Goal: Transaction & Acquisition: Book appointment/travel/reservation

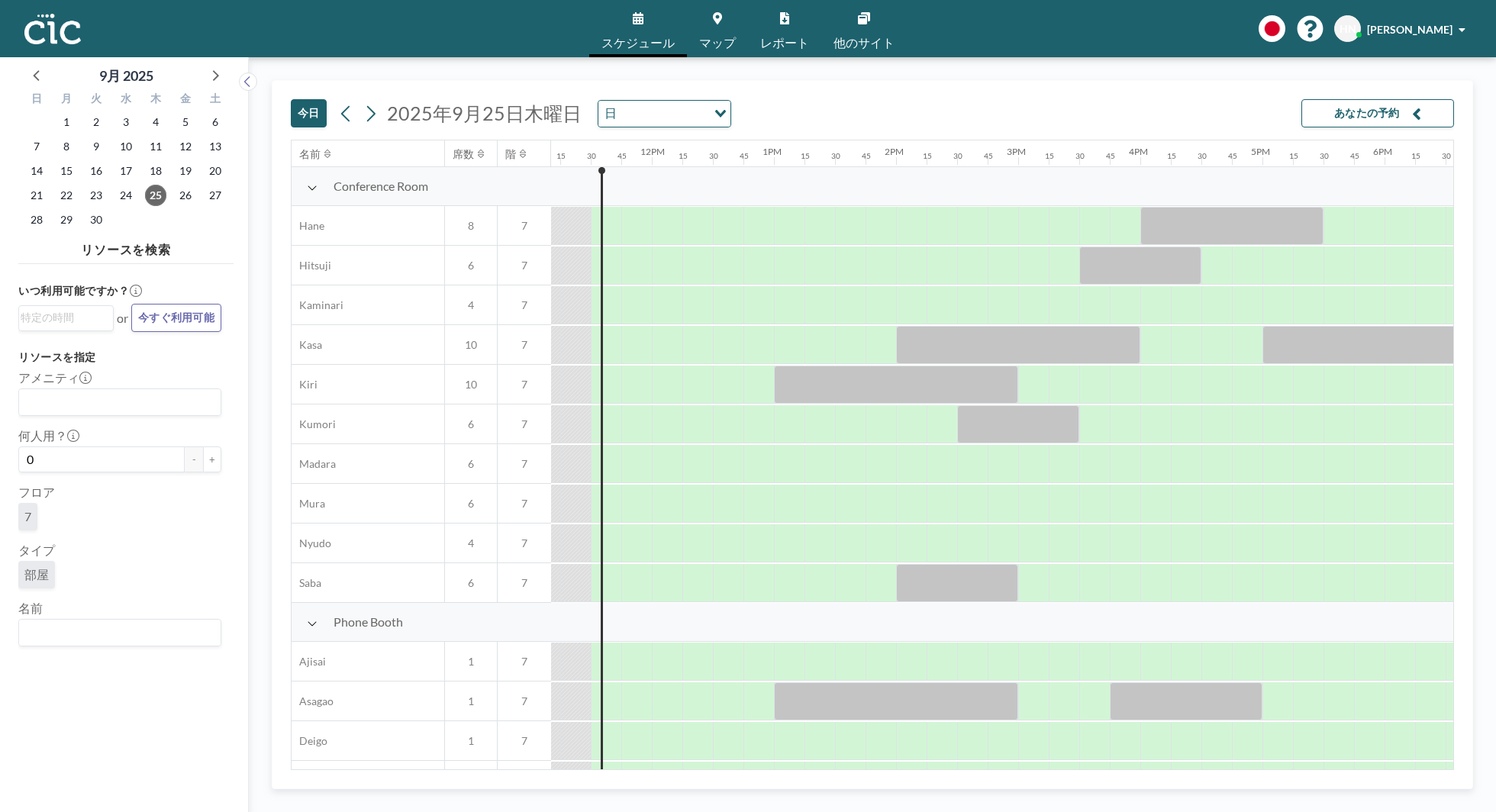
scroll to position [0, 1374]
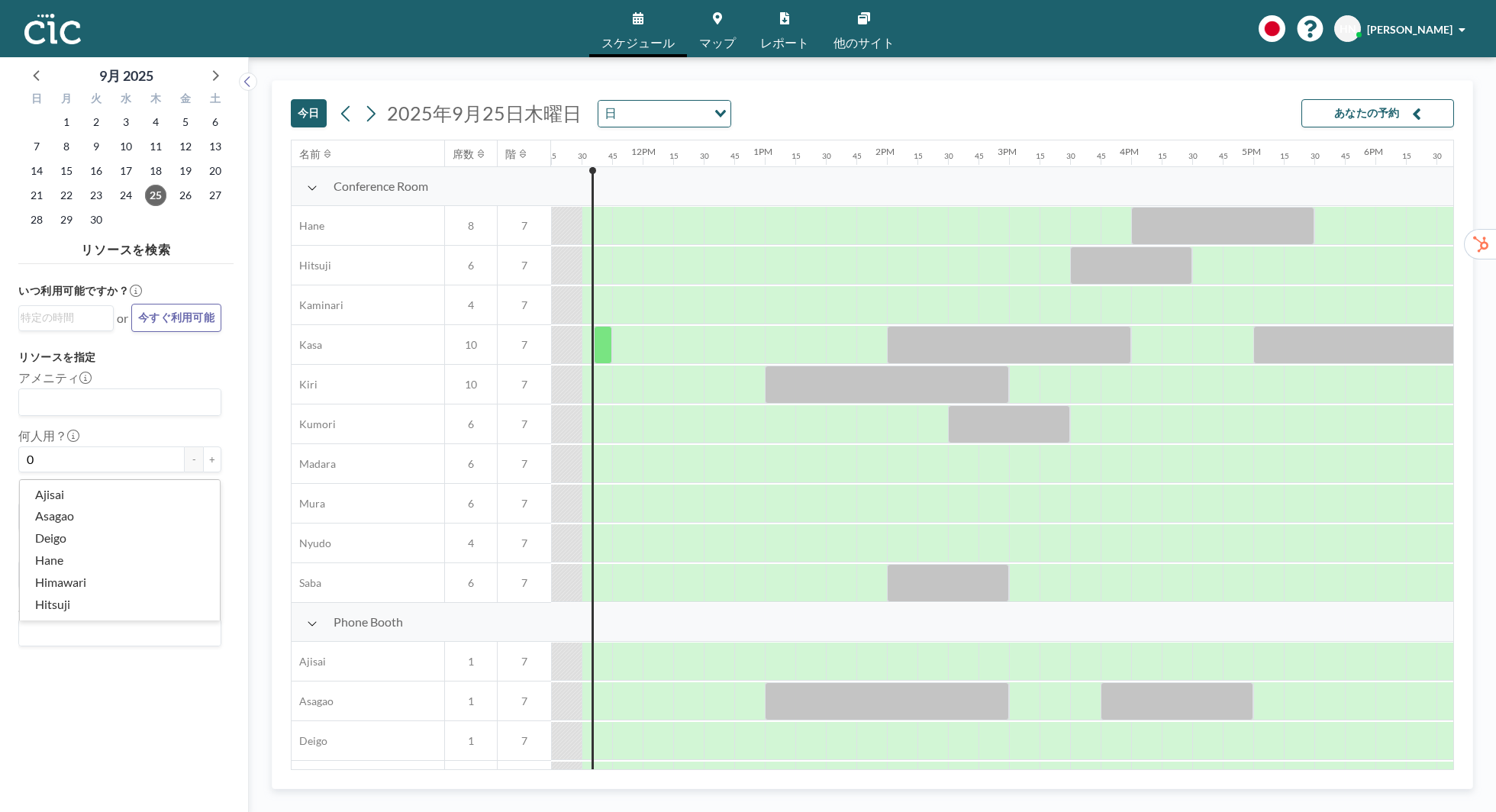
click at [86, 632] on input "Search for option" at bounding box center [116, 632] width 191 height 20
click at [94, 607] on li "Wata" at bounding box center [120, 605] width 200 height 22
type input "Wata"
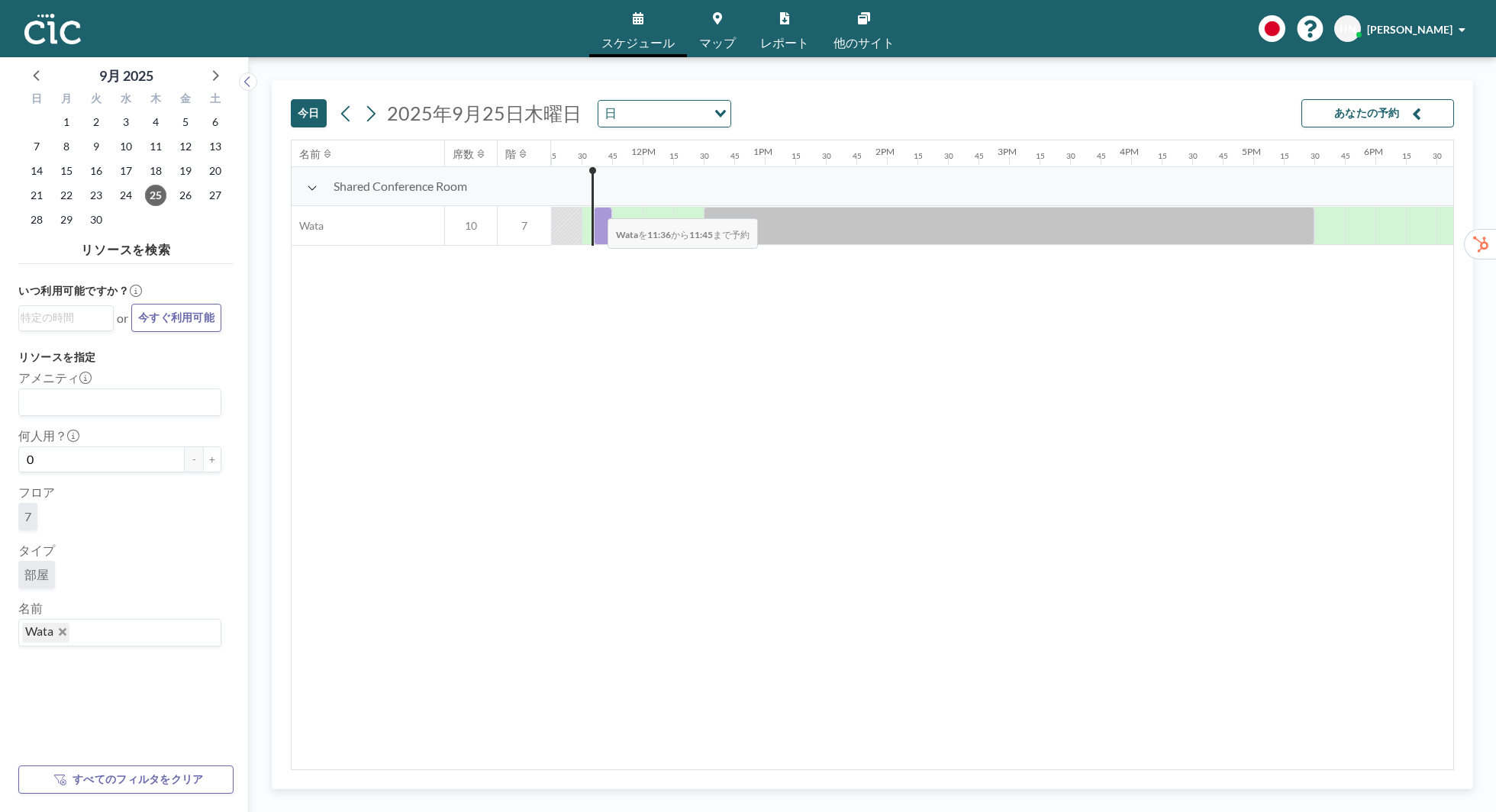
click at [595, 207] on div at bounding box center [603, 225] width 19 height 38
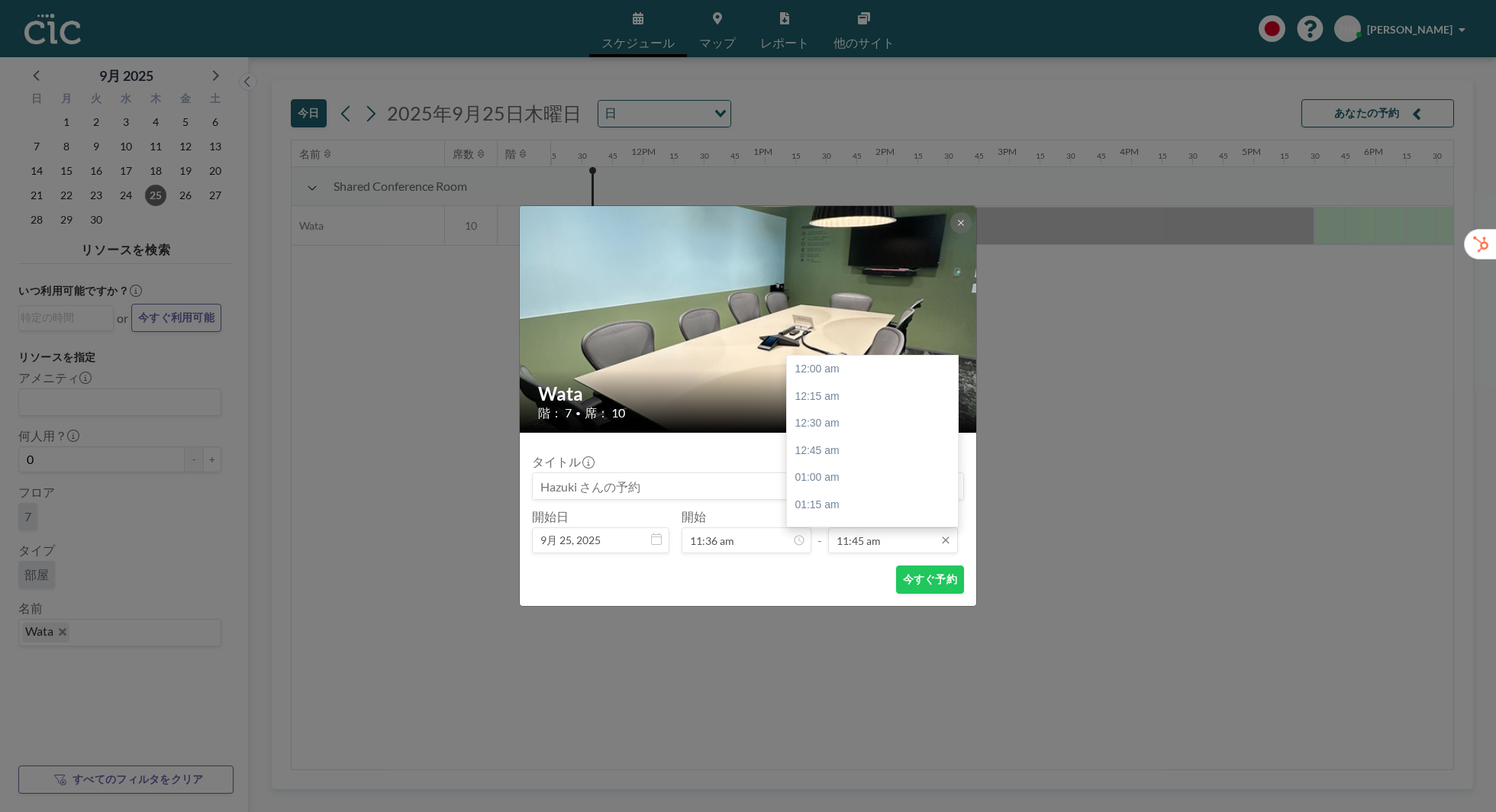
scroll to position [1276, 0]
click at [879, 537] on input "11:45 am" at bounding box center [893, 540] width 130 height 26
click at [881, 398] on div "12:00 pm" at bounding box center [872, 396] width 171 height 27
type input "12:00 pm"
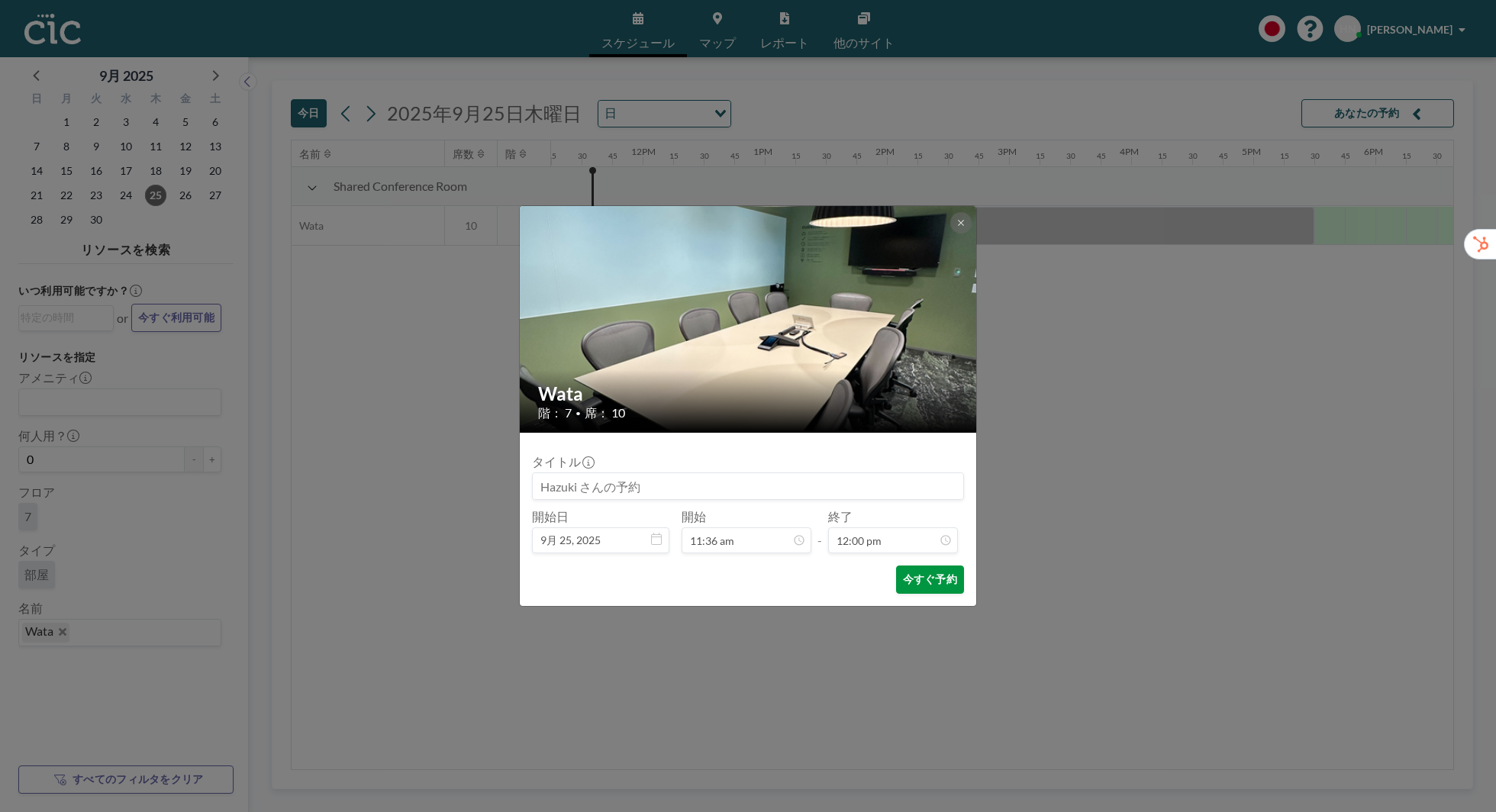
click at [926, 583] on button "今すぐ予約" at bounding box center [930, 579] width 68 height 28
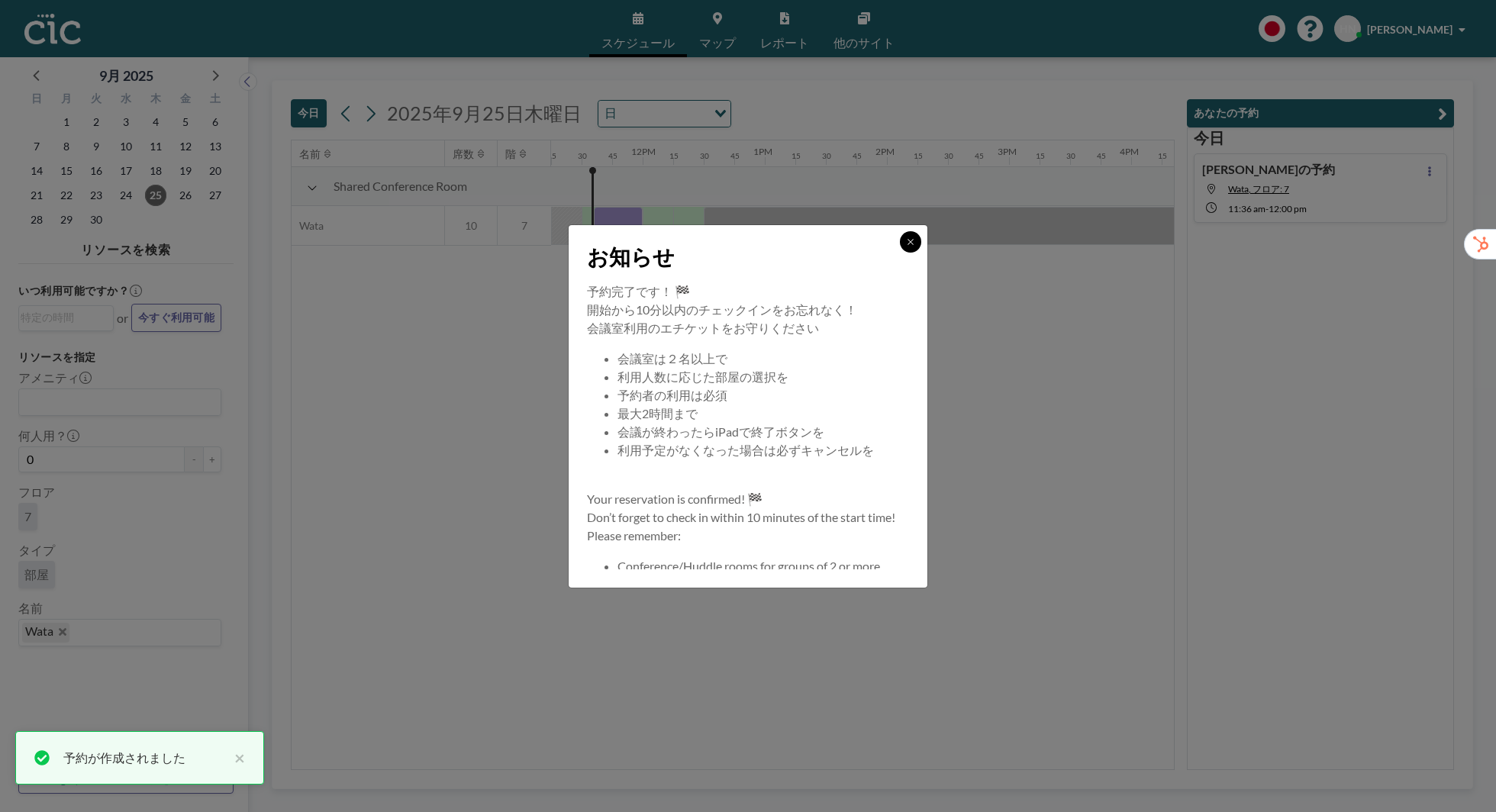
click at [913, 250] on button at bounding box center [911, 242] width 22 height 22
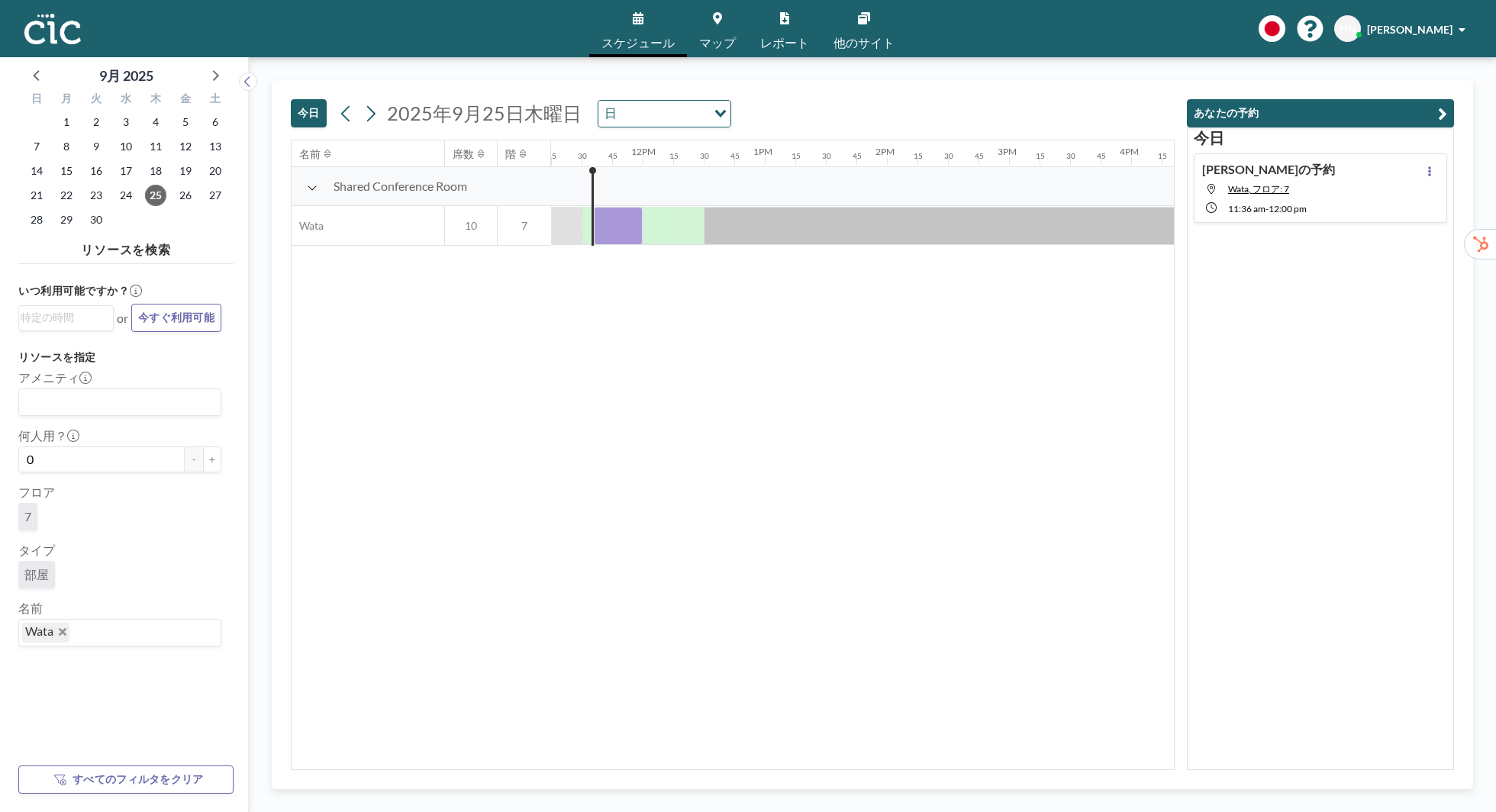
click at [928, 355] on div "名前 席数 階 12AM 15 30 45 1AM 15 30 45 2AM 15 30 45 3AM 15 30 45 4AM 15 30 45 5AM 1…" at bounding box center [733, 454] width 882 height 629
click at [647, 216] on div at bounding box center [657, 225] width 30 height 38
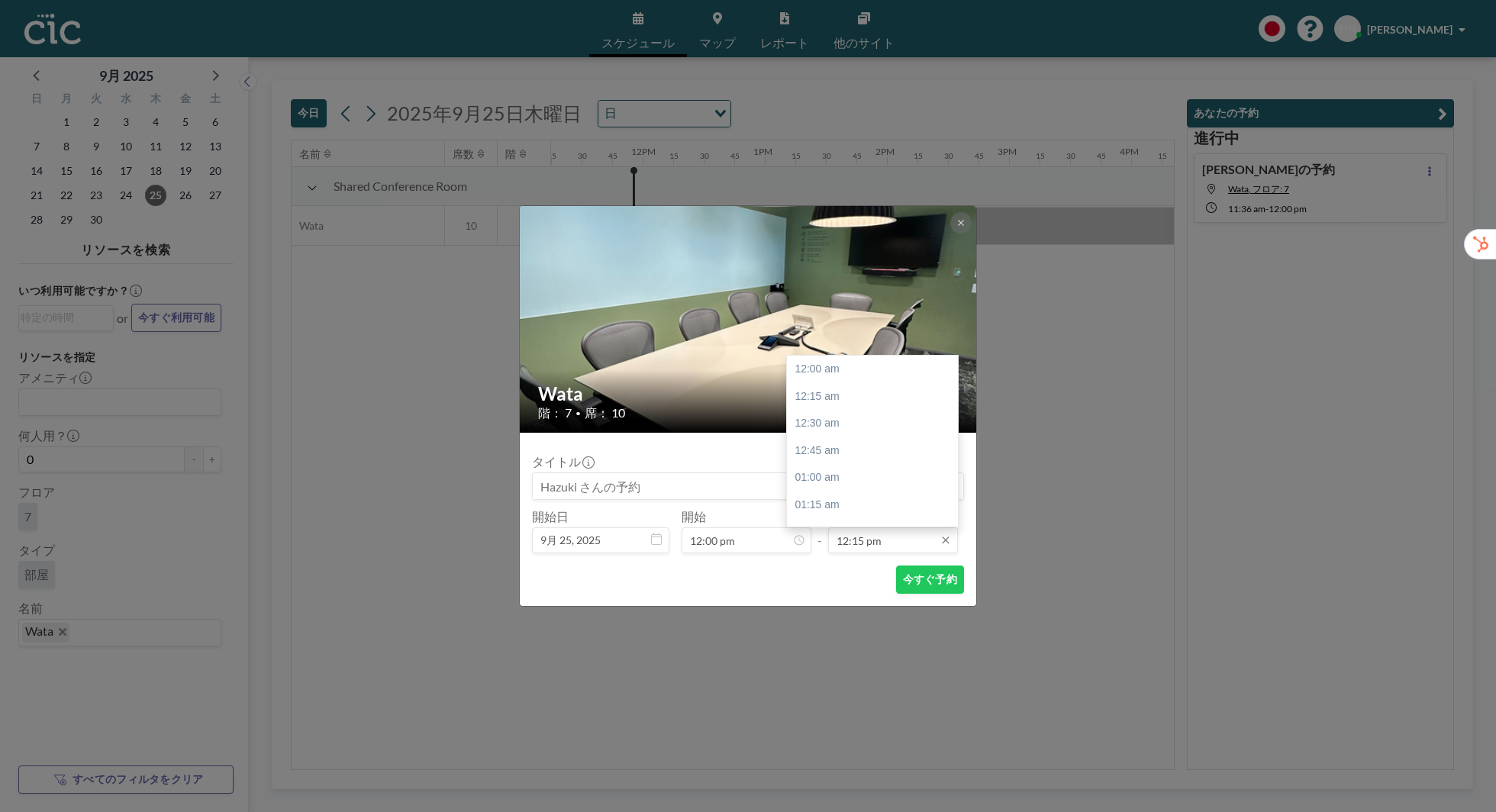
scroll to position [1331, 0]
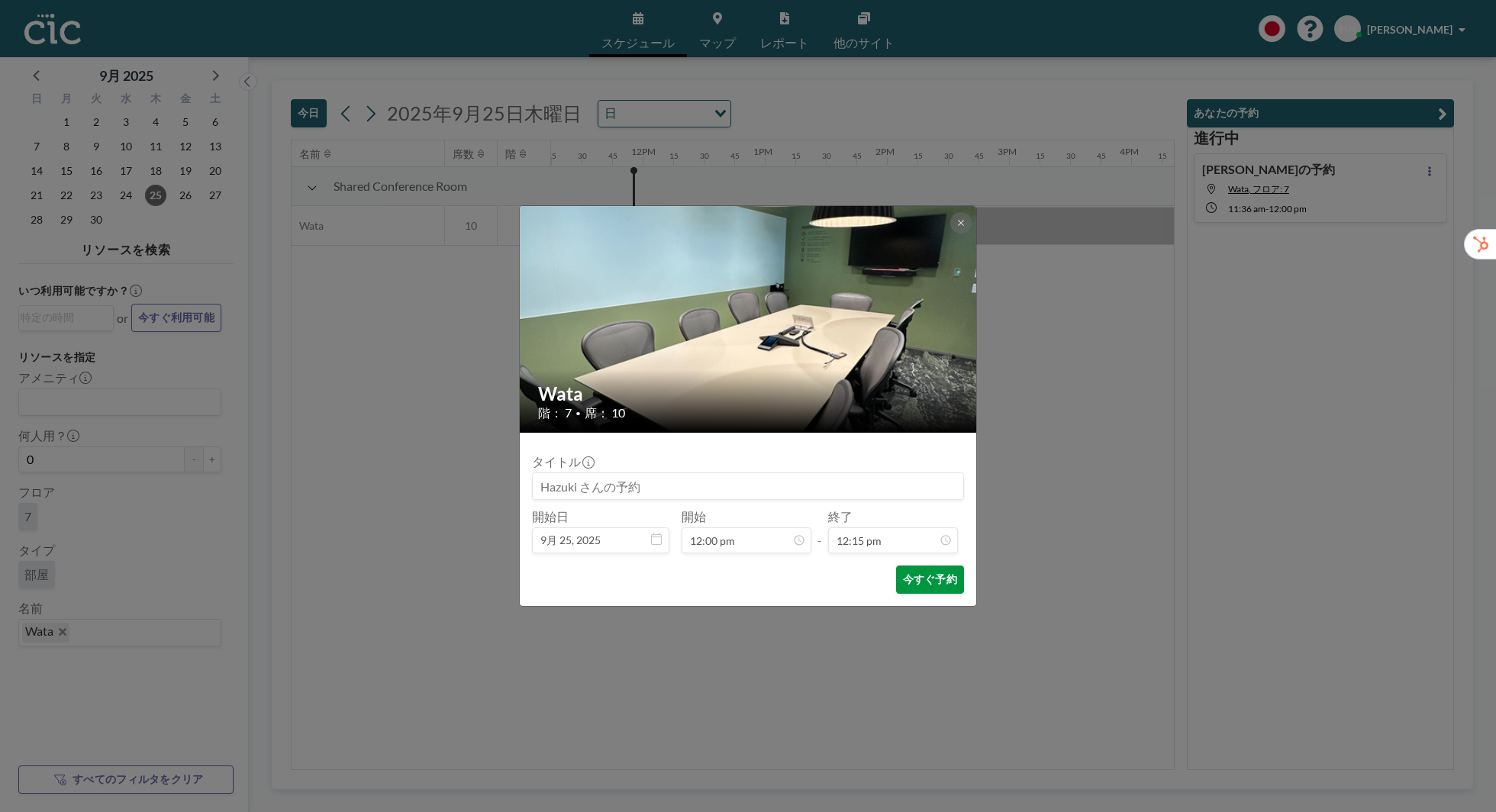
click at [914, 578] on button "今すぐ予約" at bounding box center [930, 579] width 68 height 28
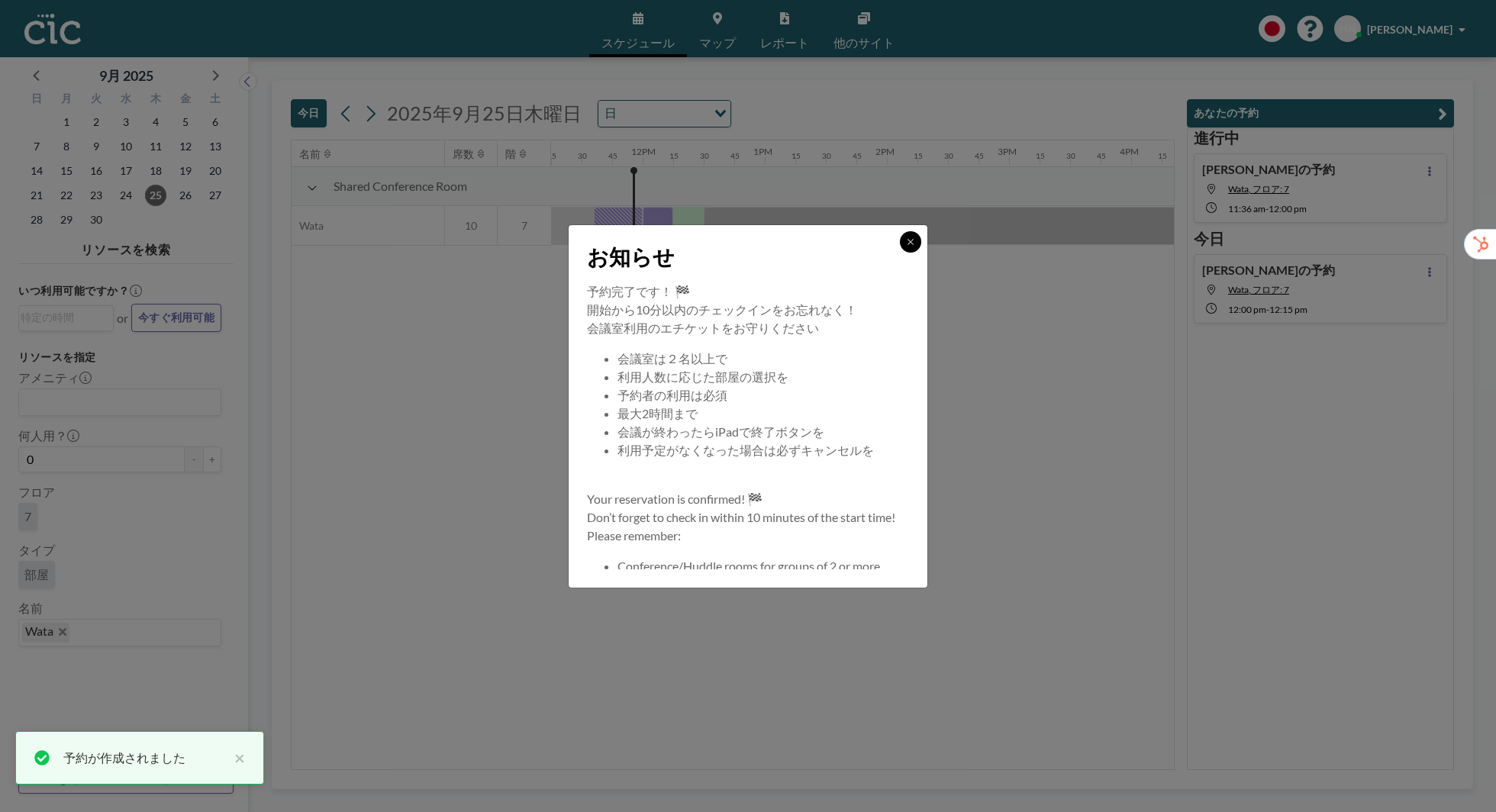
click at [917, 242] on button at bounding box center [911, 242] width 22 height 22
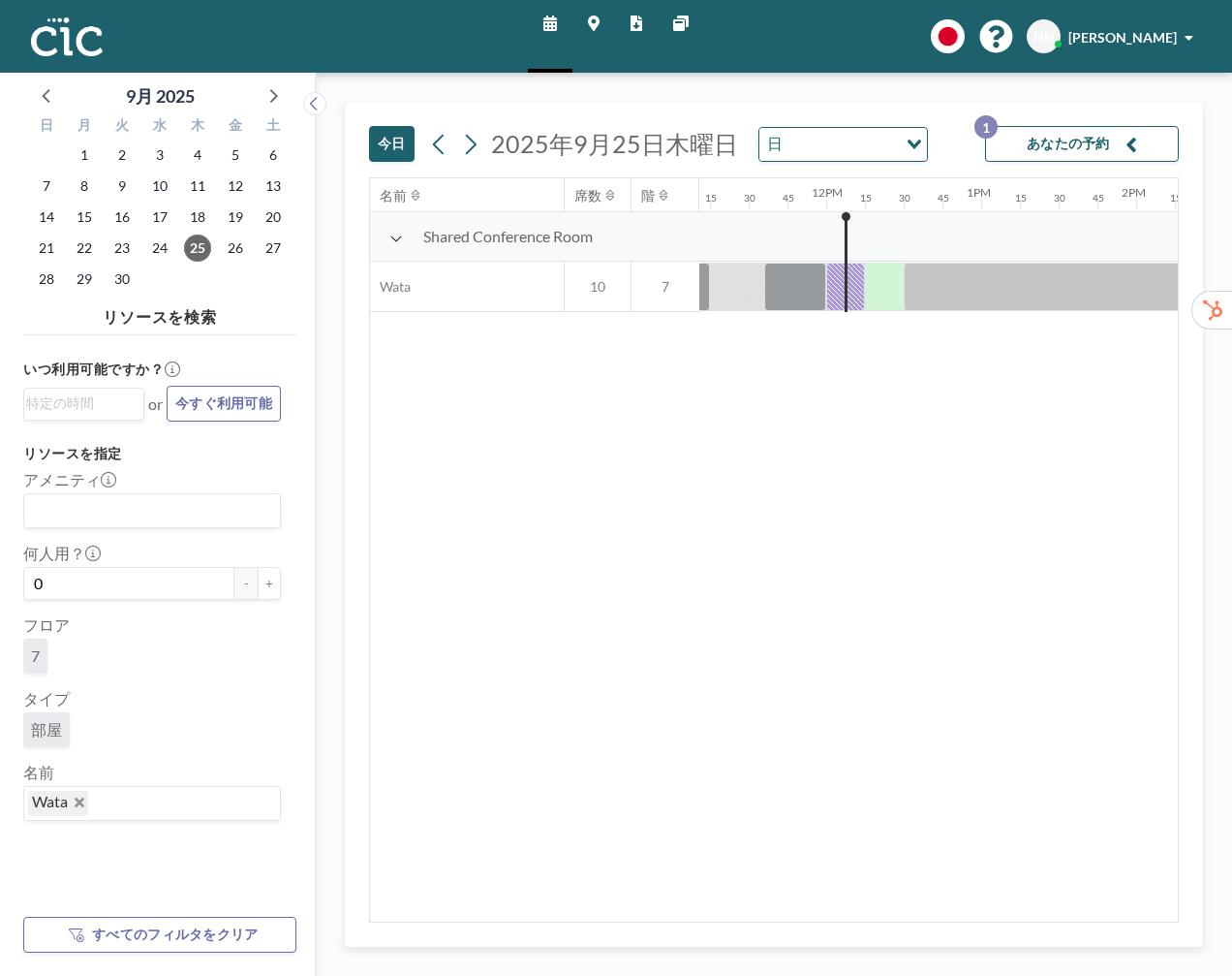
scroll to position [0, 1743]
